Goal: Transaction & Acquisition: Purchase product/service

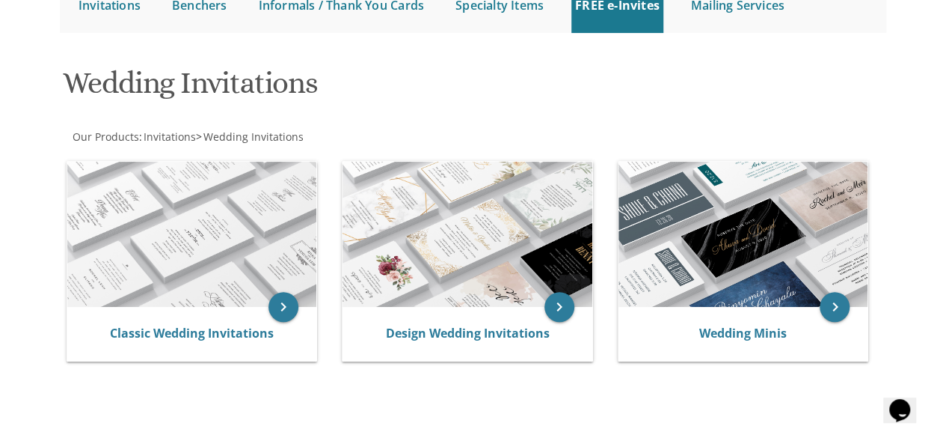
scroll to position [189, 0]
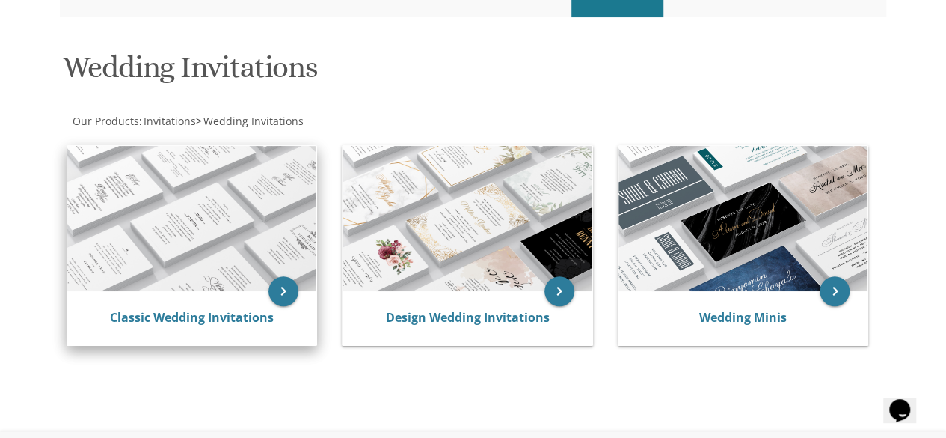
click at [159, 300] on div "Classic Wedding Invitations" at bounding box center [192, 318] width 250 height 54
click at [202, 241] on img at bounding box center [192, 219] width 250 height 146
click at [280, 201] on img at bounding box center [192, 219] width 250 height 146
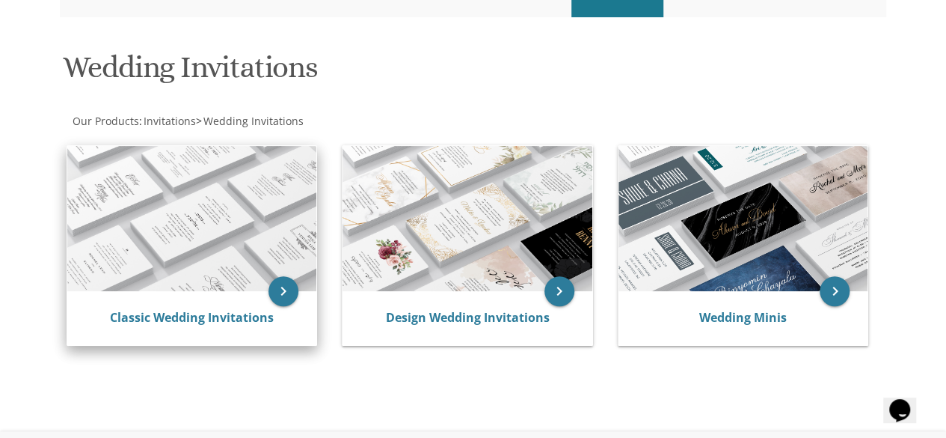
click at [280, 201] on img at bounding box center [192, 219] width 250 height 146
click at [277, 288] on icon "keyboard_arrow_right" at bounding box center [284, 291] width 30 height 30
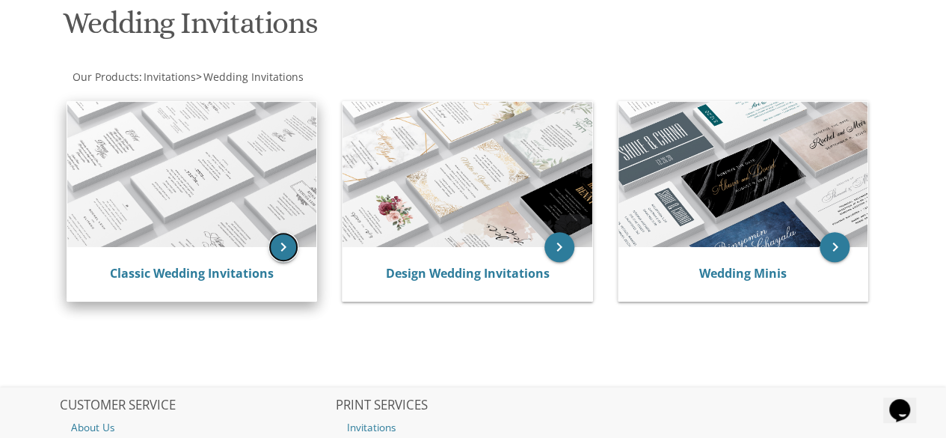
scroll to position [289, 0]
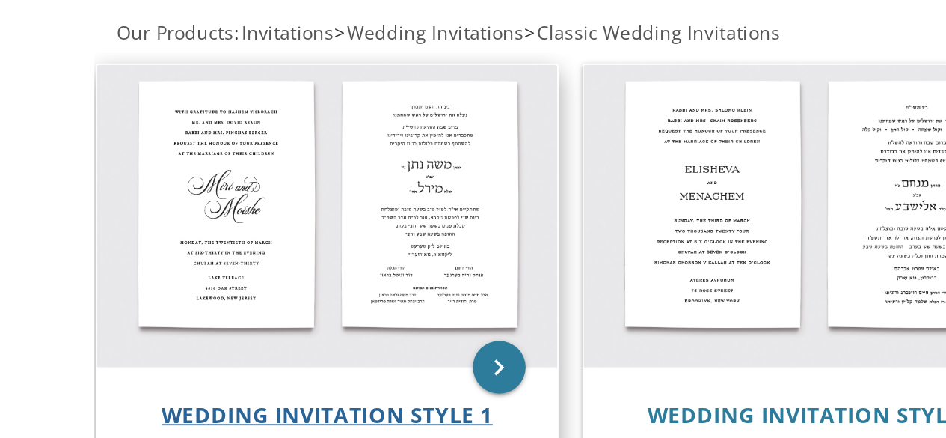
scroll to position [201, 0]
